Goal: Task Accomplishment & Management: Manage account settings

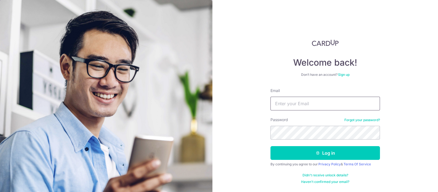
click at [299, 99] on input "Email" at bounding box center [326, 103] width 110 height 14
type input "C"
type input "[EMAIL_ADDRESS][DOMAIN_NAME]"
click at [271, 146] on button "Log in" at bounding box center [326, 153] width 110 height 14
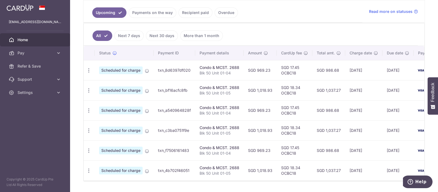
scroll to position [141, 0]
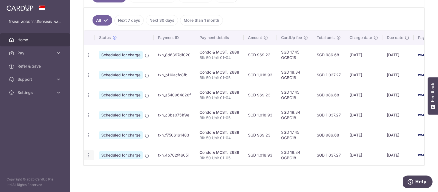
click at [89, 58] on icon "button" at bounding box center [89, 55] width 6 height 6
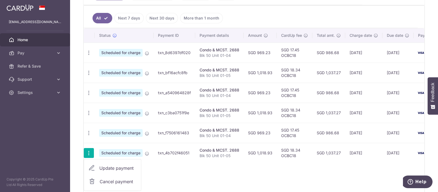
click at [111, 179] on span "Cancel payment" at bounding box center [118, 181] width 37 height 7
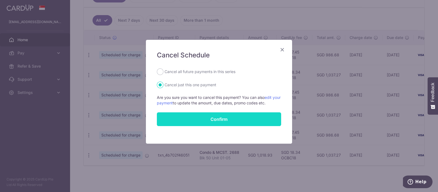
click at [189, 119] on button "Confirm" at bounding box center [219, 119] width 124 height 14
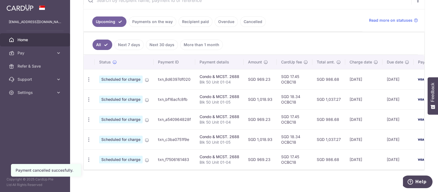
scroll to position [121, 0]
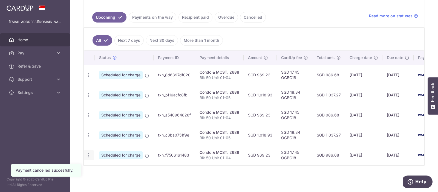
click at [90, 78] on icon "button" at bounding box center [89, 75] width 6 height 6
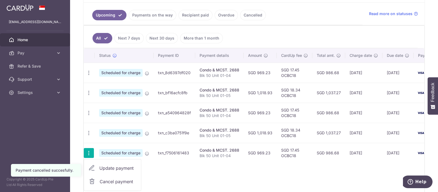
click at [116, 179] on span "Cancel payment" at bounding box center [118, 181] width 37 height 7
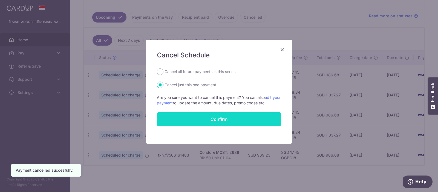
click at [191, 118] on button "Confirm" at bounding box center [219, 119] width 124 height 14
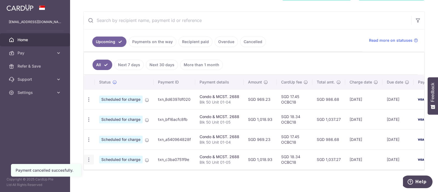
click at [89, 102] on icon "button" at bounding box center [89, 99] width 6 height 6
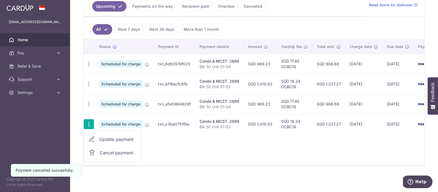
click at [109, 152] on span "Cancel payment" at bounding box center [118, 152] width 37 height 7
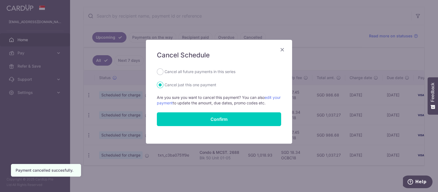
drag, startPoint x: 280, startPoint y: 51, endPoint x: 276, endPoint y: 53, distance: 4.3
click at [280, 50] on icon "Close" at bounding box center [282, 49] width 7 height 7
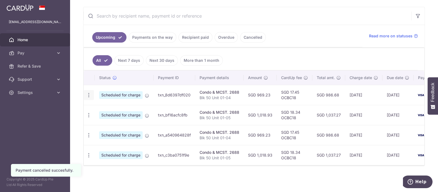
click at [89, 92] on icon "button" at bounding box center [89, 95] width 6 height 6
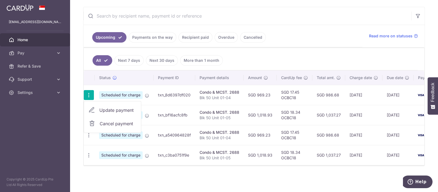
click at [105, 107] on span "Update payment" at bounding box center [117, 110] width 37 height 7
radio input "true"
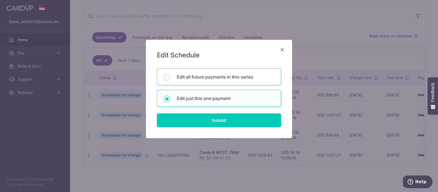
click at [205, 73] on div "Edit all future payments in this series" at bounding box center [219, 76] width 124 height 17
radio input "true"
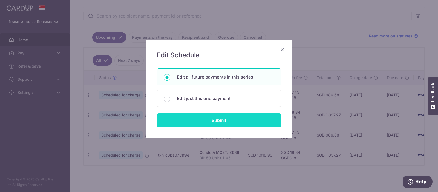
click at [216, 122] on input "Submit" at bounding box center [219, 120] width 124 height 14
radio input "true"
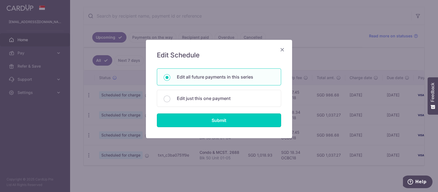
type input "969.23"
type input "Blk 50 Unit 01-04"
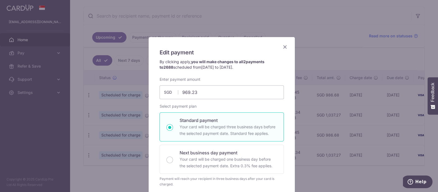
scroll to position [0, 0]
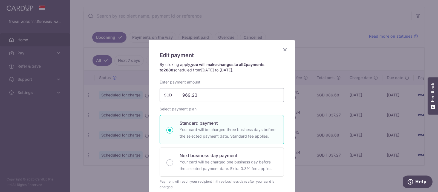
click at [285, 51] on icon "Close" at bounding box center [285, 49] width 7 height 7
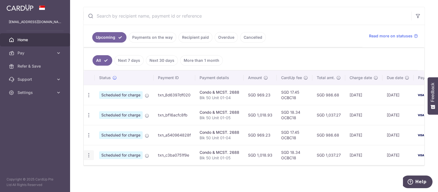
click at [88, 98] on icon "button" at bounding box center [89, 95] width 6 height 6
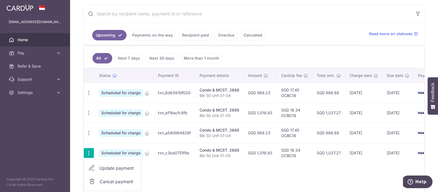
click at [179, 172] on div "Status Payment ID Payment details Amount CardUp fee Total amt. Charge date Due …" at bounding box center [254, 130] width 341 height 125
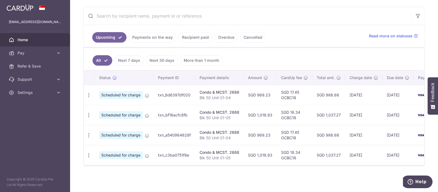
click at [252, 33] on link "Cancelled" at bounding box center [253, 37] width 26 height 10
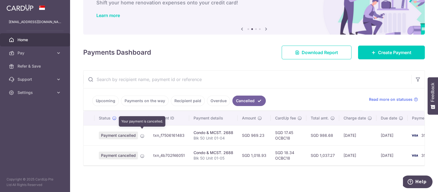
click at [144, 133] on icon at bounding box center [142, 135] width 4 height 4
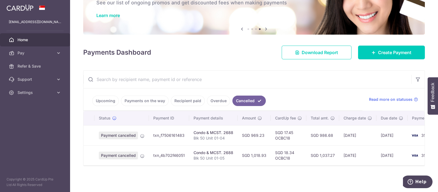
click at [104, 98] on link "Upcoming" at bounding box center [105, 100] width 27 height 10
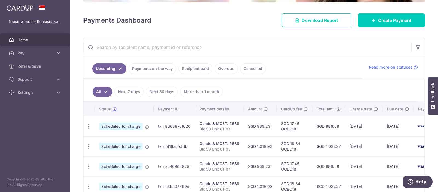
scroll to position [101, 0]
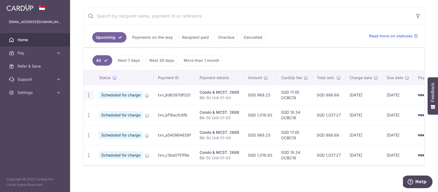
click at [88, 92] on icon "button" at bounding box center [89, 95] width 6 height 6
click at [114, 108] on span "Update payment" at bounding box center [117, 110] width 37 height 7
radio input "true"
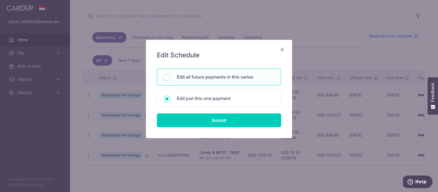
click at [189, 77] on p "Edit all future payments in this series" at bounding box center [226, 76] width 98 height 7
click at [170, 77] on input "Edit all future payments in this series" at bounding box center [167, 77] width 7 height 7
radio input "true"
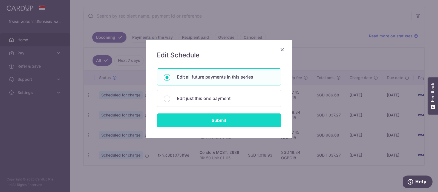
click at [217, 122] on input "Submit" at bounding box center [219, 120] width 124 height 14
radio input "true"
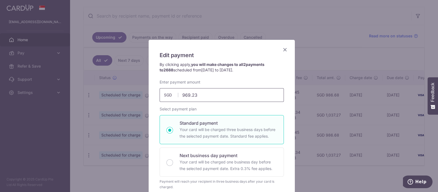
drag, startPoint x: 201, startPoint y: 95, endPoint x: 139, endPoint y: 94, distance: 62.8
click at [139, 95] on div "Edit payment By clicking apply, you will make changes to all 2 payments to 2688…" at bounding box center [219, 96] width 438 height 192
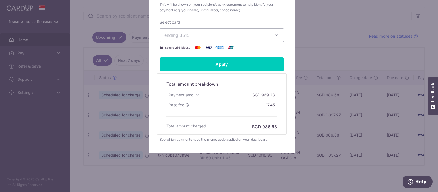
scroll to position [219, 0]
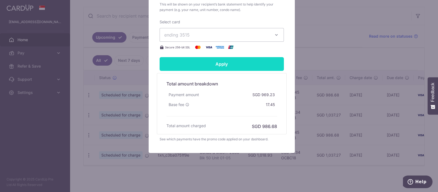
type input "1,020.24"
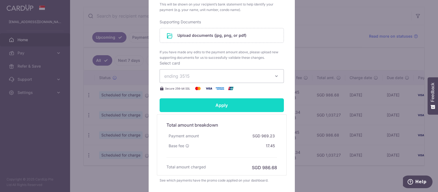
click at [233, 65] on form "By clicking apply, you will make changes to all 2 payments to 2688 scheduled fr…" at bounding box center [222, 13] width 124 height 340
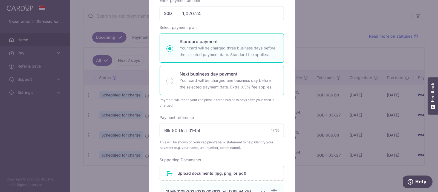
scroll to position [150, 0]
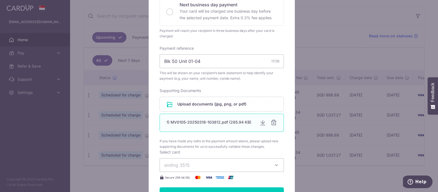
click at [273, 122] on div at bounding box center [274, 122] width 7 height 7
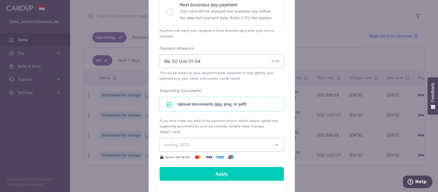
click at [212, 105] on input "file" at bounding box center [222, 104] width 124 height 14
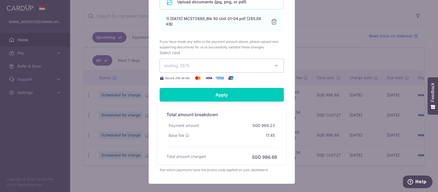
scroll to position [283, 0]
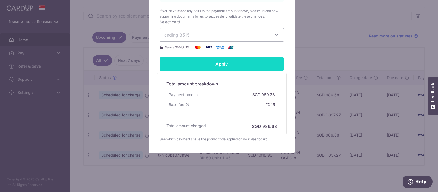
click at [236, 62] on input "Apply" at bounding box center [222, 64] width 124 height 14
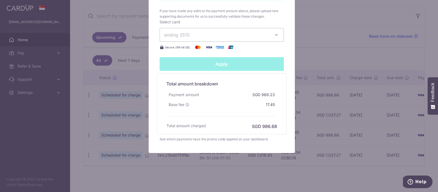
type input "Successfully Applied"
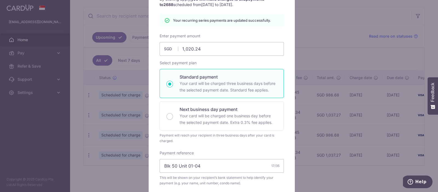
scroll to position [28, 0]
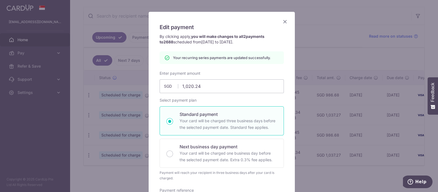
click at [282, 22] on icon "Close" at bounding box center [285, 21] width 7 height 7
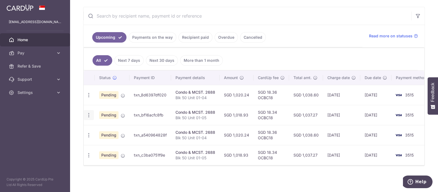
click at [90, 98] on icon "button" at bounding box center [89, 95] width 6 height 6
click at [106, 127] on span "Update payment" at bounding box center [117, 130] width 37 height 7
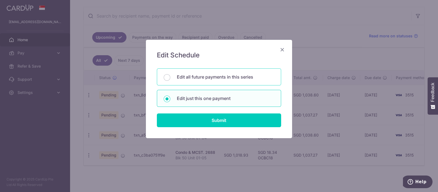
click at [185, 77] on p "Edit all future payments in this series" at bounding box center [226, 76] width 98 height 7
click at [170, 77] on input "Edit all future payments in this series" at bounding box center [167, 77] width 7 height 7
radio input "true"
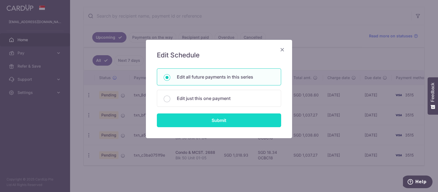
click at [208, 120] on input "Submit" at bounding box center [219, 120] width 124 height 14
radio input "true"
type input "1,018.93"
type input "Blk 50 Unit 01-05"
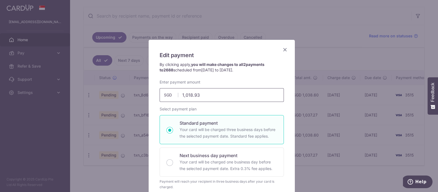
drag, startPoint x: 212, startPoint y: 90, endPoint x: 158, endPoint y: 88, distance: 53.7
click at [160, 88] on input "1,018.93" at bounding box center [222, 95] width 124 height 14
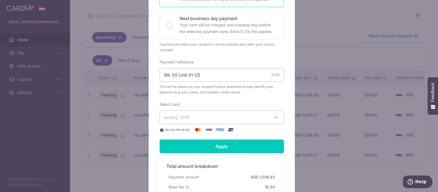
scroll to position [206, 0]
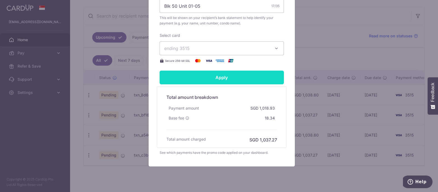
type input "1,072.56"
click at [225, 82] on input "Apply" at bounding box center [222, 77] width 124 height 14
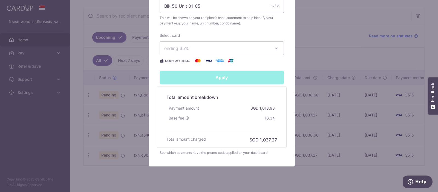
type input "Successfully Applied"
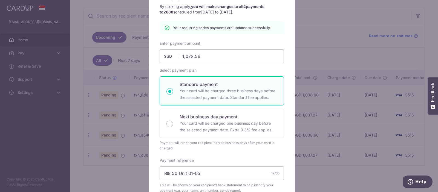
scroll to position [0, 0]
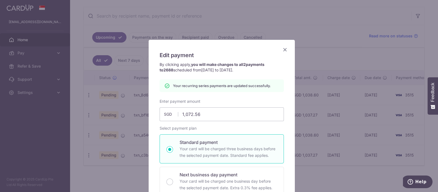
click at [282, 50] on icon "Close" at bounding box center [285, 49] width 7 height 7
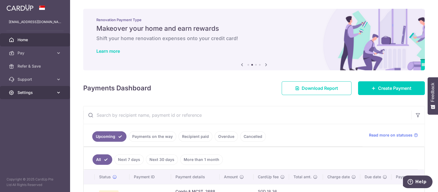
click at [19, 95] on span "Settings" at bounding box center [36, 92] width 36 height 5
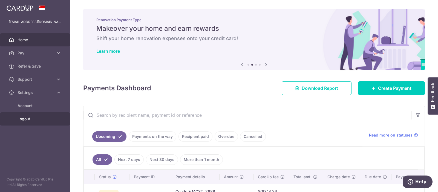
click at [24, 118] on span "Logout" at bounding box center [36, 118] width 36 height 5
